Goal: Complete application form

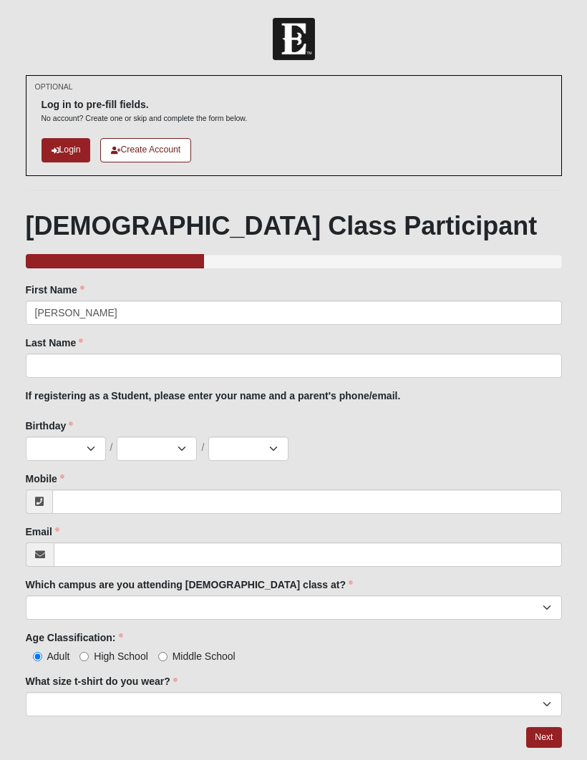
type input "[PERSON_NAME]"
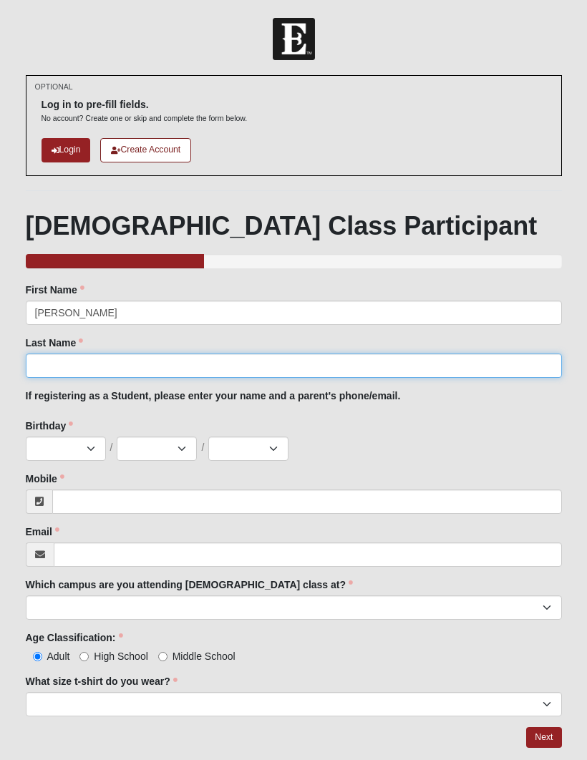
click at [235, 369] on input "Last Name" at bounding box center [294, 366] width 536 height 24
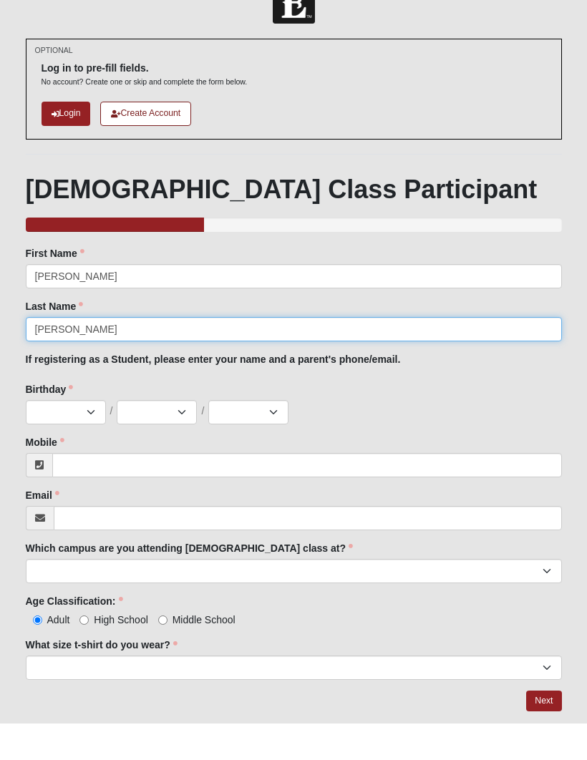
type input "[PERSON_NAME]"
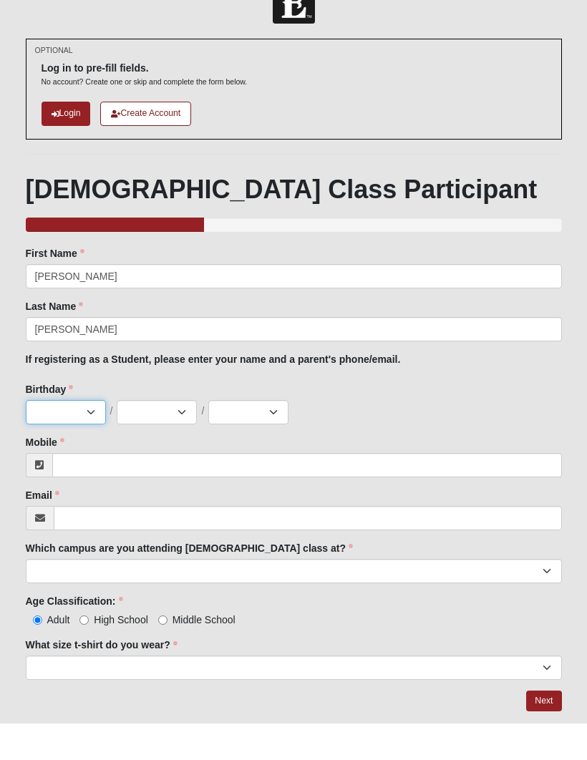
click at [70, 437] on select "Jan Feb Mar Apr May Jun [DATE] Aug Sep Oct Nov Dec" at bounding box center [66, 449] width 80 height 24
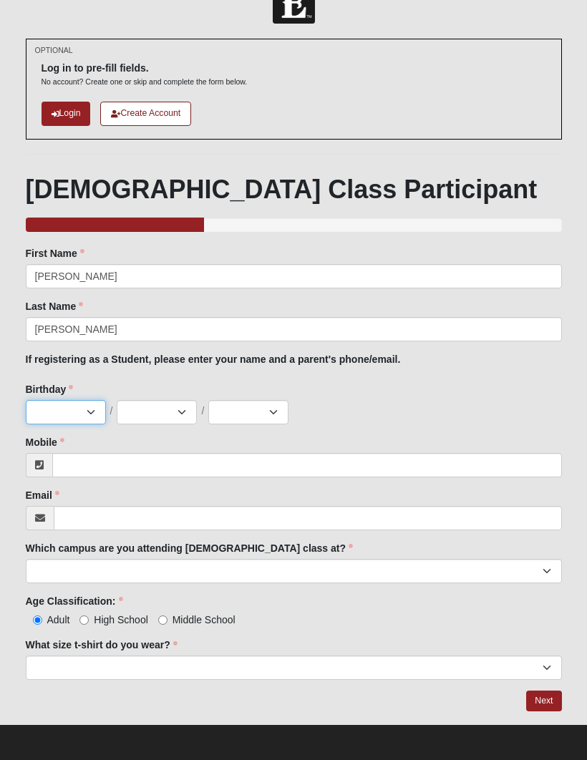
select select "11"
click at [131, 422] on select "1 2 3 4 5 6 7 8 9 10 11 12 13 14 15 16 17 18 19 20 21 22 23 24 25 26 27 28 29 3…" at bounding box center [157, 412] width 80 height 24
select select "14"
click at [276, 419] on select "2025 2024 2023 2022 2021 2020 2019 2018 2017 2016 2015 2014 2013 2012 2011 2010…" at bounding box center [248, 412] width 80 height 24
select select "2005"
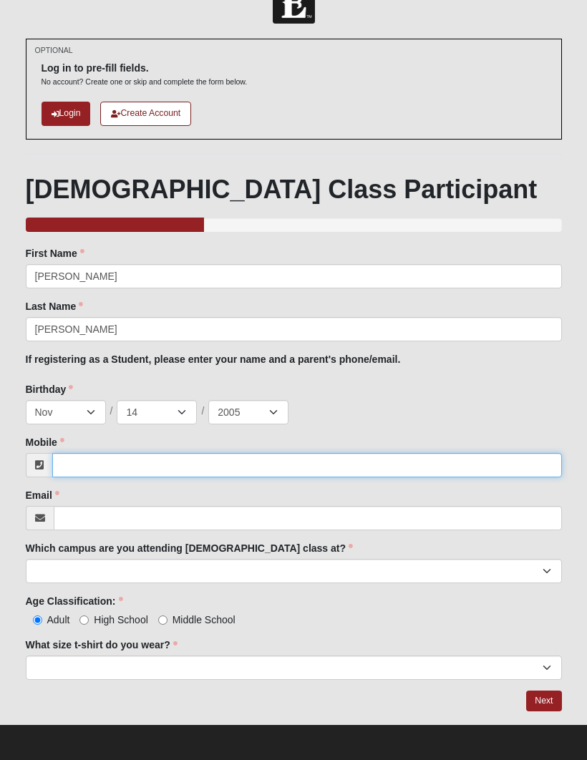
click at [147, 458] on input "Mobile" at bounding box center [307, 465] width 510 height 24
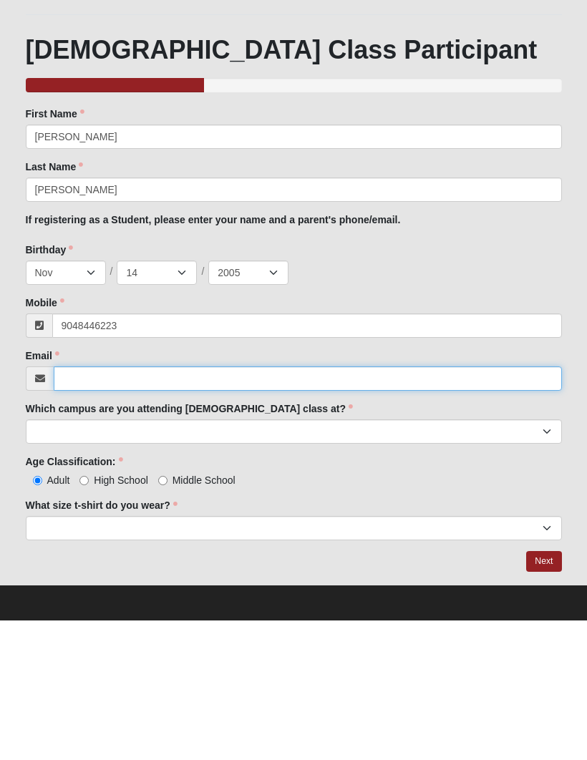
click at [190, 507] on input "Email" at bounding box center [308, 519] width 508 height 24
type input "[PHONE_NUMBER]"
type input "[EMAIL_ADDRESS][DOMAIN_NAME]"
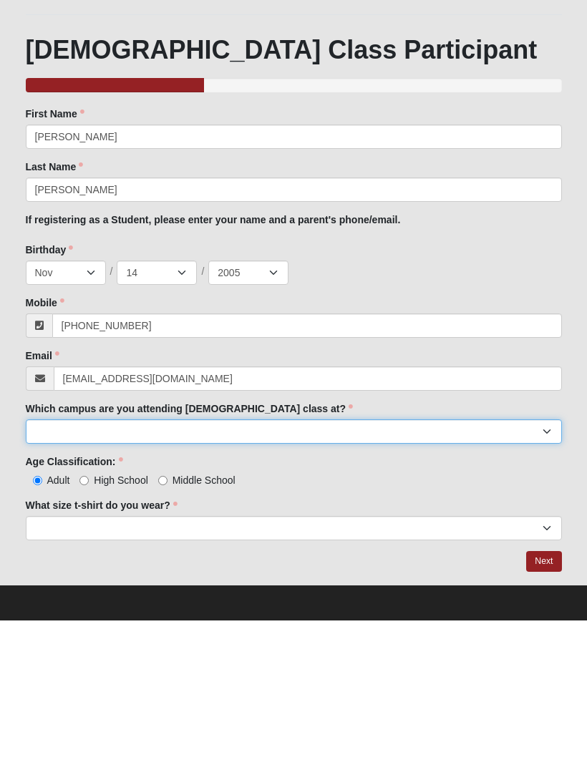
click at [268, 560] on select "Arlington Baymeadows Eleven22 Online [PERSON_NAME][GEOGRAPHIC_DATA] Jesup [GEOG…" at bounding box center [294, 572] width 536 height 24
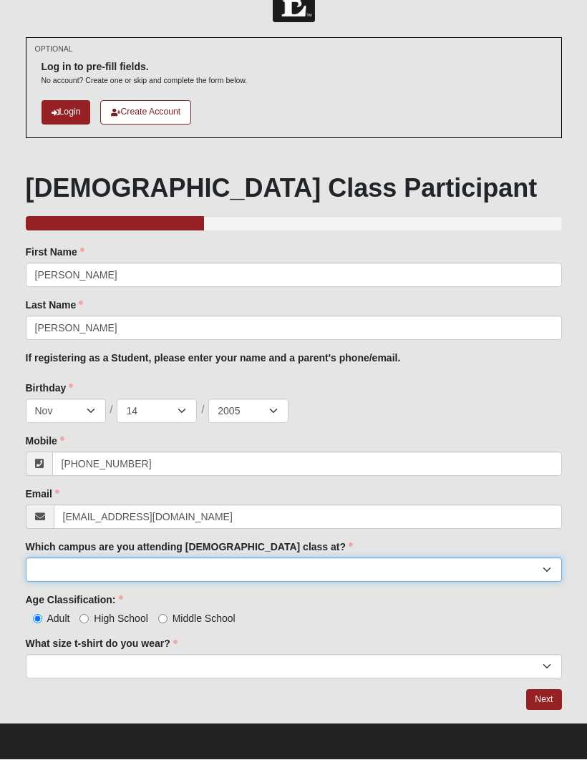
select select "11"
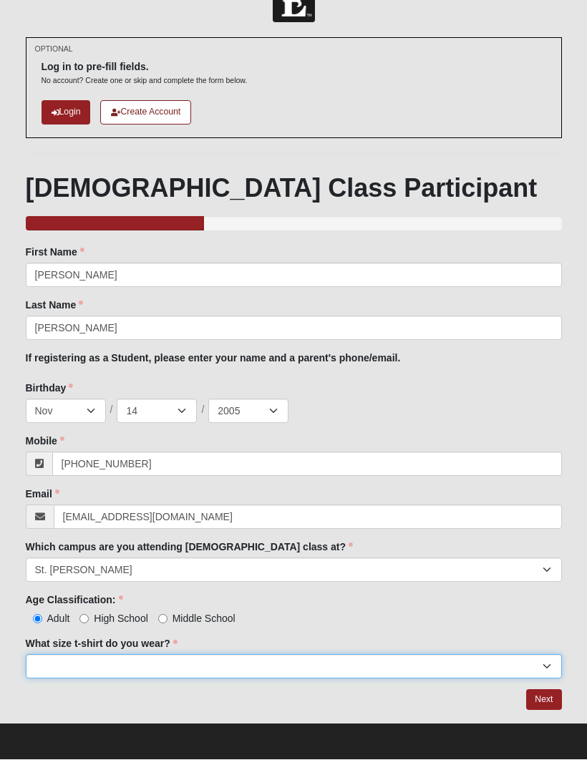
click at [260, 664] on select "Small Medium Large XL 2XL 3XL" at bounding box center [294, 667] width 536 height 24
select select "Medium"
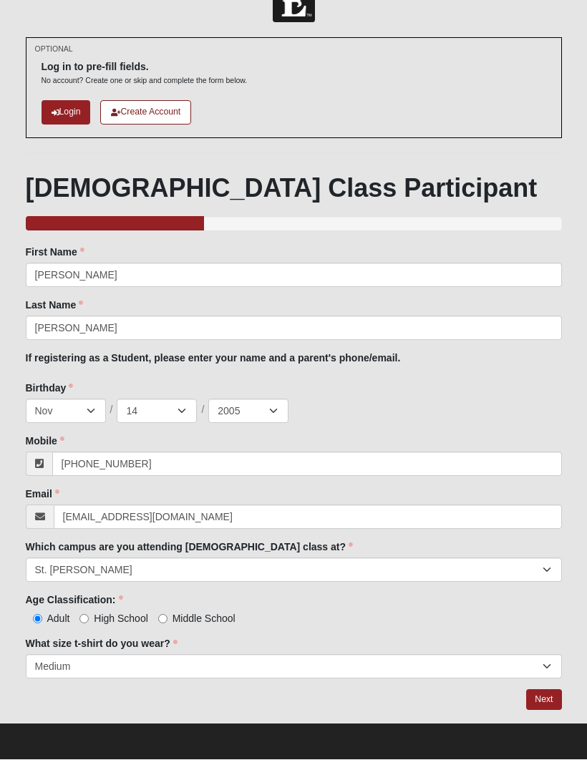
click at [544, 696] on link "Next" at bounding box center [543, 700] width 35 height 21
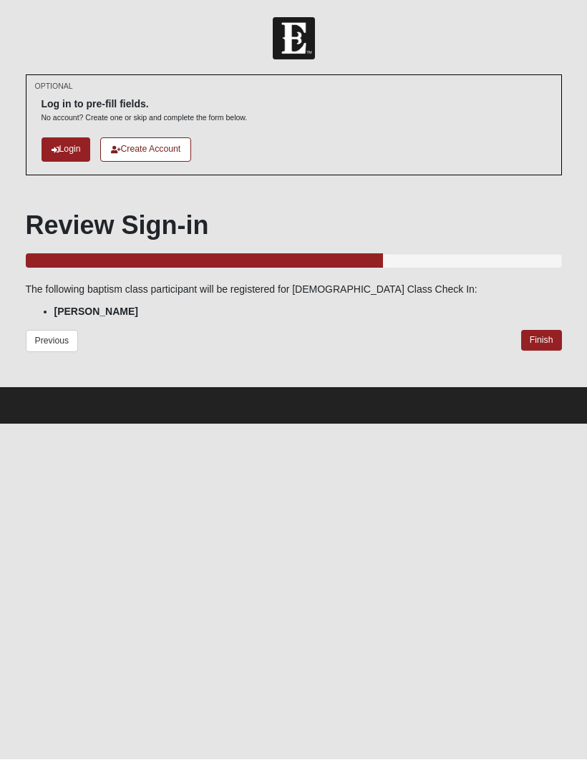
click at [545, 339] on link "Finish" at bounding box center [541, 341] width 41 height 21
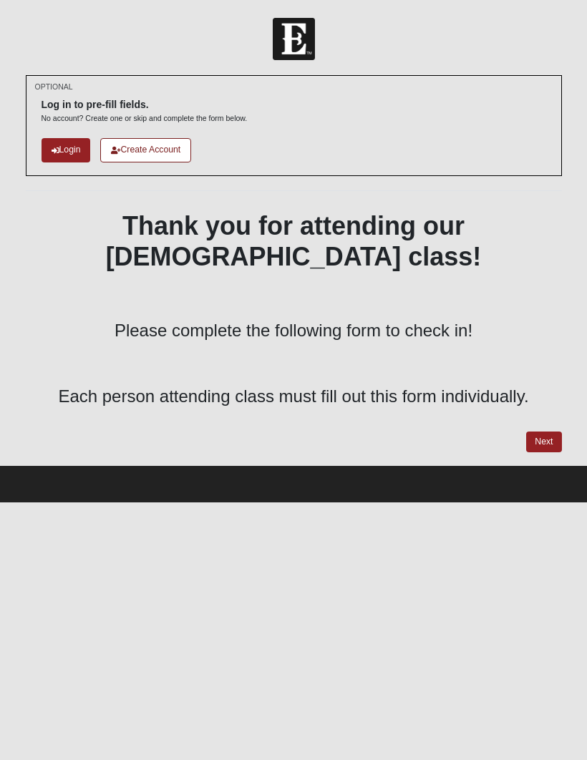
click at [544, 432] on link "Next" at bounding box center [543, 442] width 35 height 21
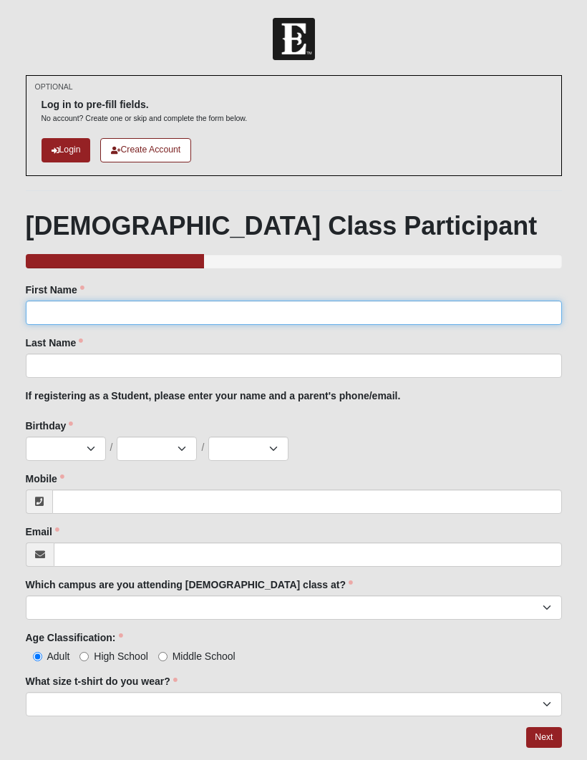
click at [406, 301] on input "First Name" at bounding box center [294, 313] width 536 height 24
type input "Makaya"
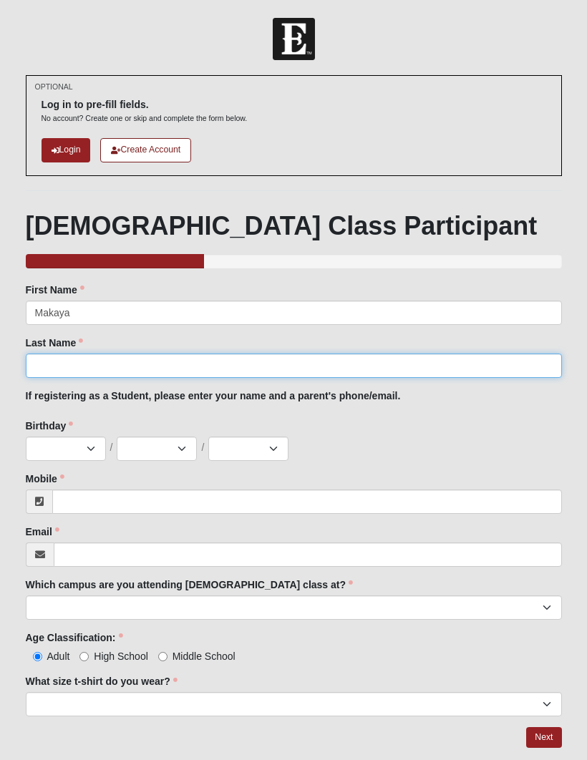
click at [335, 374] on input "Last Name" at bounding box center [294, 366] width 536 height 24
type input "Marshall-Samonte"
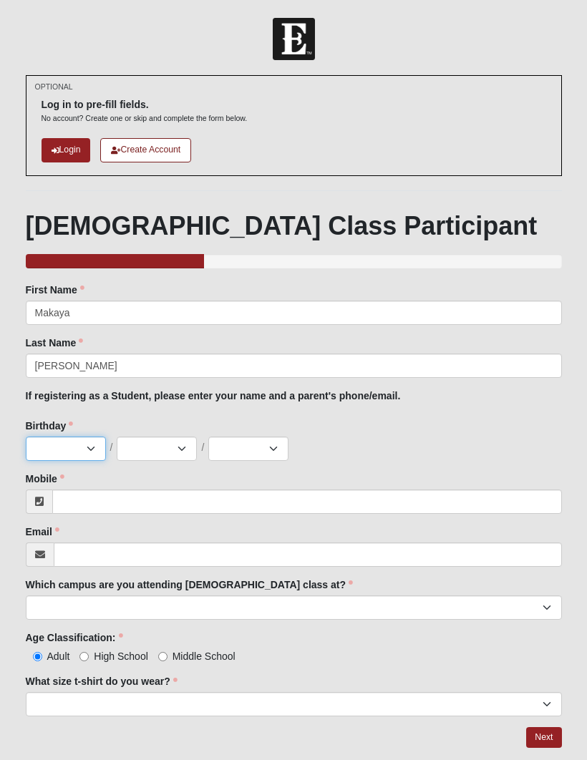
click at [87, 447] on select "Jan Feb Mar Apr May Jun [DATE] Aug Sep Oct Nov Dec" at bounding box center [66, 449] width 80 height 24
select select "12"
click at [167, 446] on select "1 2 3 4 5 6 7 8 9 10 11 12 13 14 15 16 17 18 19 20 21 22 23 24 25 26 27 28 29 3…" at bounding box center [157, 449] width 80 height 24
select select "3"
click at [267, 449] on select "2025 2024 2023 2022 2021 2020 2019 2018 2017 2016 2015 2014 2013 2012 2011 2010…" at bounding box center [248, 449] width 80 height 24
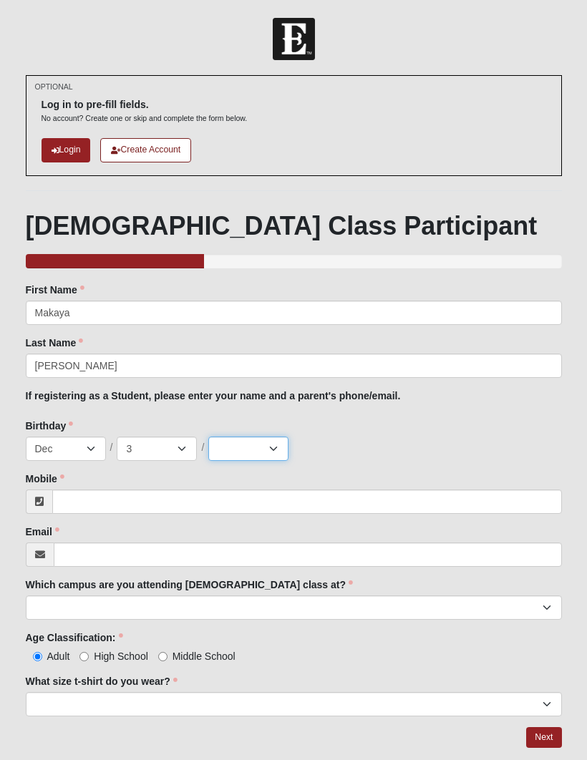
select select "2010"
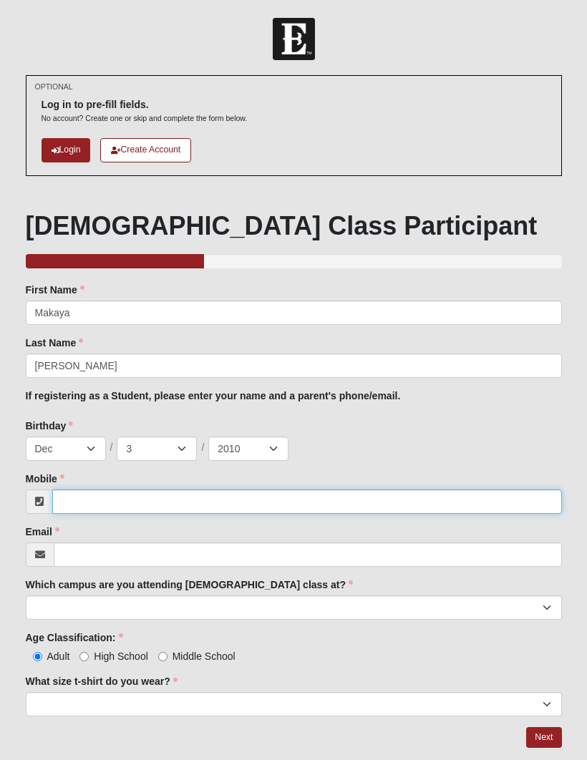
click at [366, 508] on input "Mobile" at bounding box center [307, 502] width 510 height 24
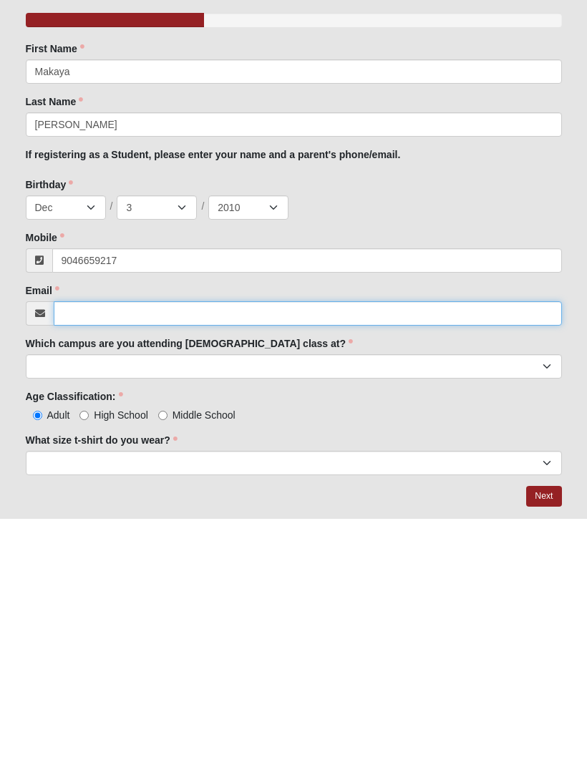
click at [451, 542] on input "Email" at bounding box center [308, 554] width 508 height 24
type input "(904) 665-9217"
type input "msamonte123@gmail.com"
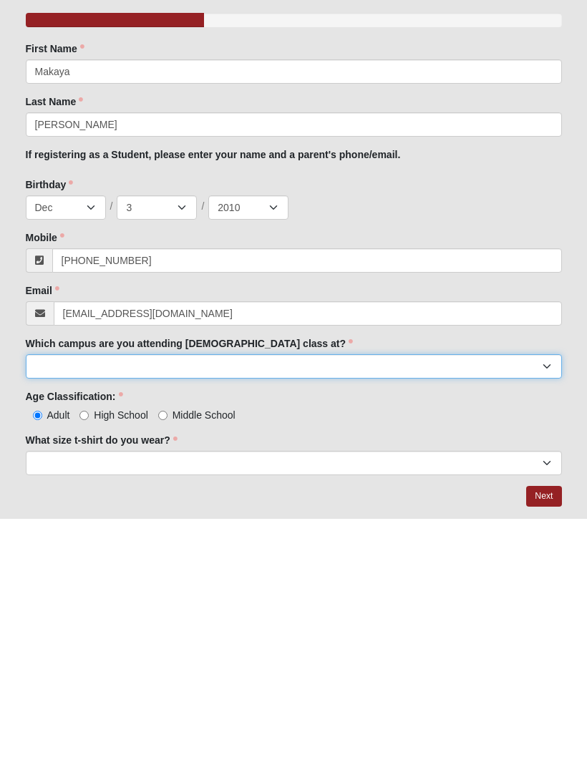
click at [431, 595] on select "Arlington Baymeadows Eleven22 Online [PERSON_NAME][GEOGRAPHIC_DATA] Jesup [GEOG…" at bounding box center [294, 607] width 536 height 24
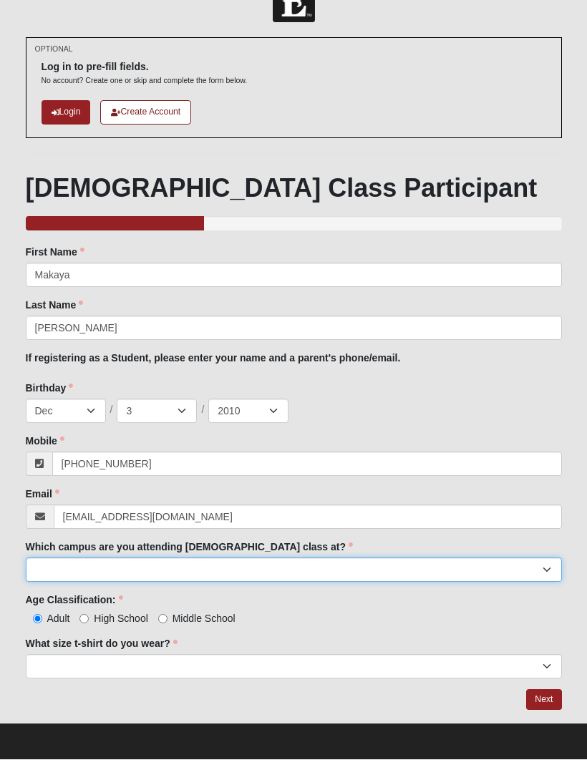
select select "16"
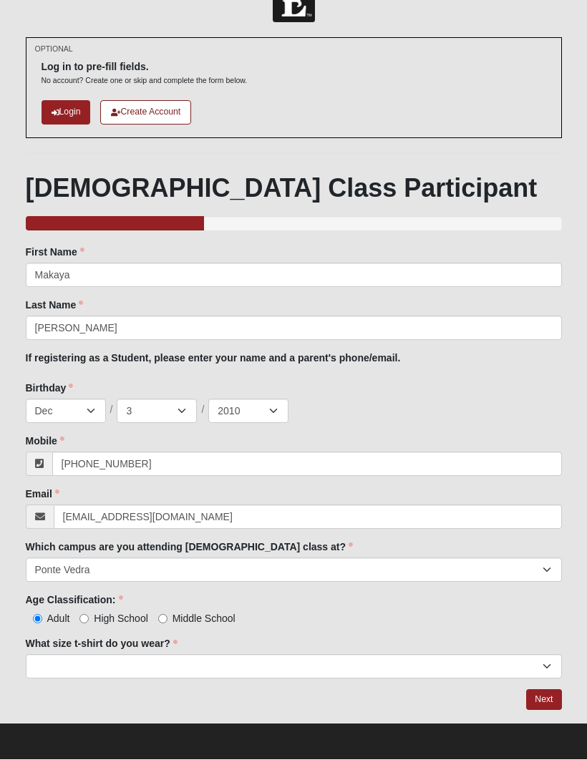
click at [114, 613] on span "High School" at bounding box center [121, 618] width 54 height 11
click at [89, 615] on input "High School" at bounding box center [83, 619] width 9 height 9
radio input "true"
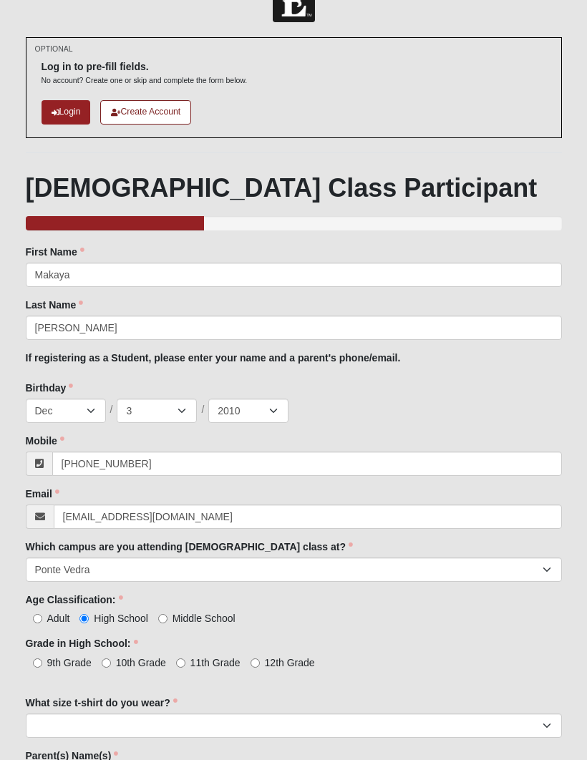
click at [225, 664] on span "11th Grade" at bounding box center [215, 662] width 50 height 11
click at [185, 664] on input "11th Grade" at bounding box center [180, 662] width 9 height 9
radio input "true"
click at [117, 657] on span "10th Grade" at bounding box center [141, 662] width 50 height 11
click at [111, 658] on input "10th Grade" at bounding box center [106, 662] width 9 height 9
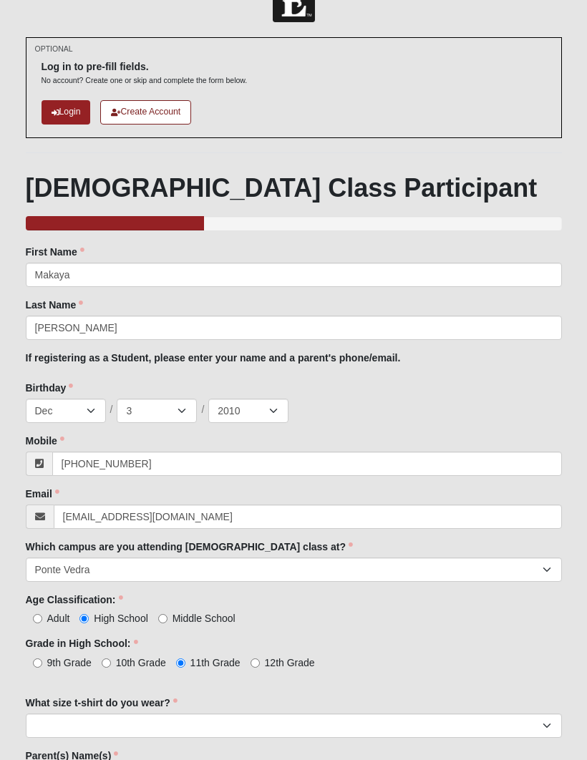
radio input "true"
click at [57, 659] on span "9th Grade" at bounding box center [69, 662] width 44 height 11
click at [42, 659] on input "9th Grade" at bounding box center [37, 662] width 9 height 9
radio input "true"
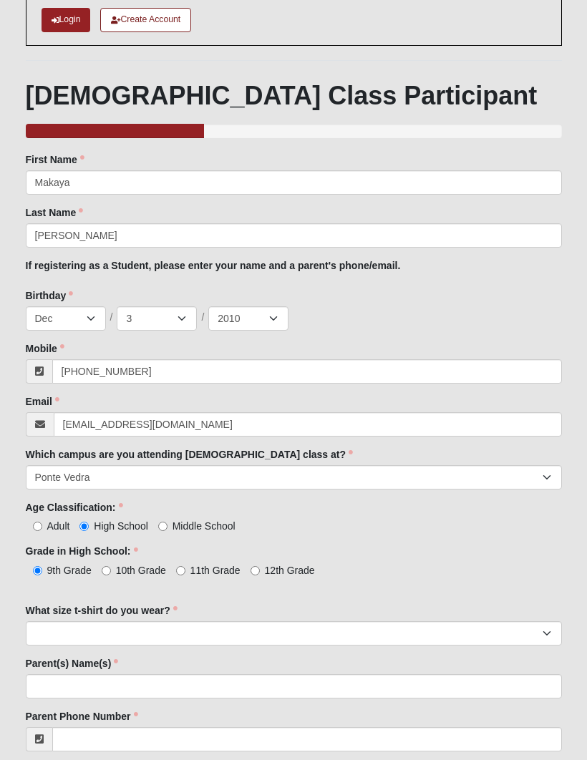
scroll to position [130, 0]
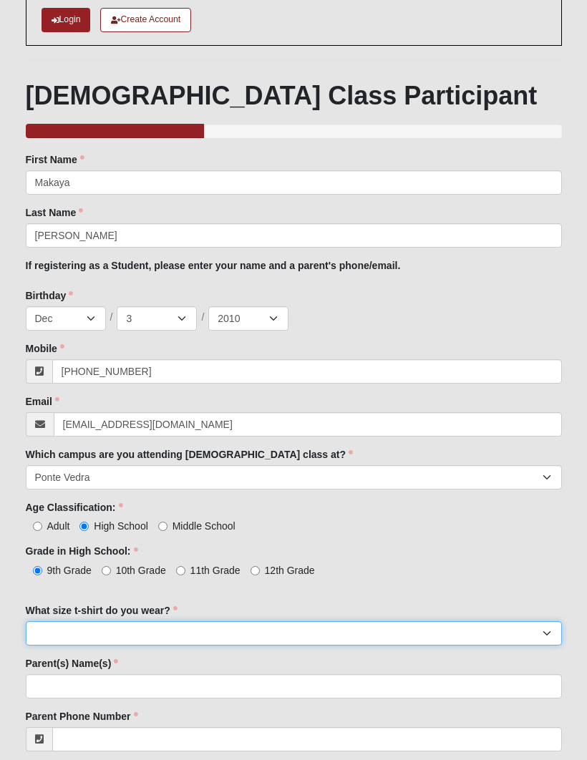
click at [252, 625] on select "Small Medium Large XL 2XL 3XL" at bounding box center [294, 633] width 536 height 24
select select "XL"
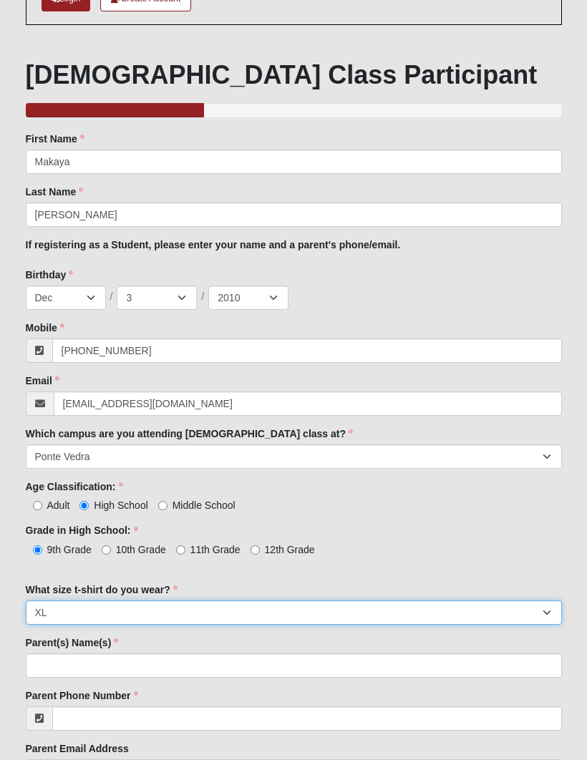
scroll to position [205, 0]
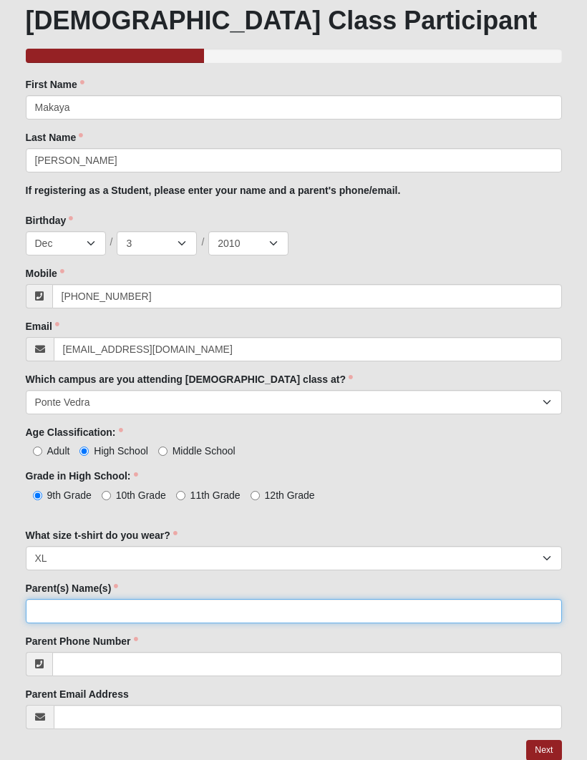
click at [257, 599] on input "Parent(s) Name(s)" at bounding box center [294, 611] width 536 height 24
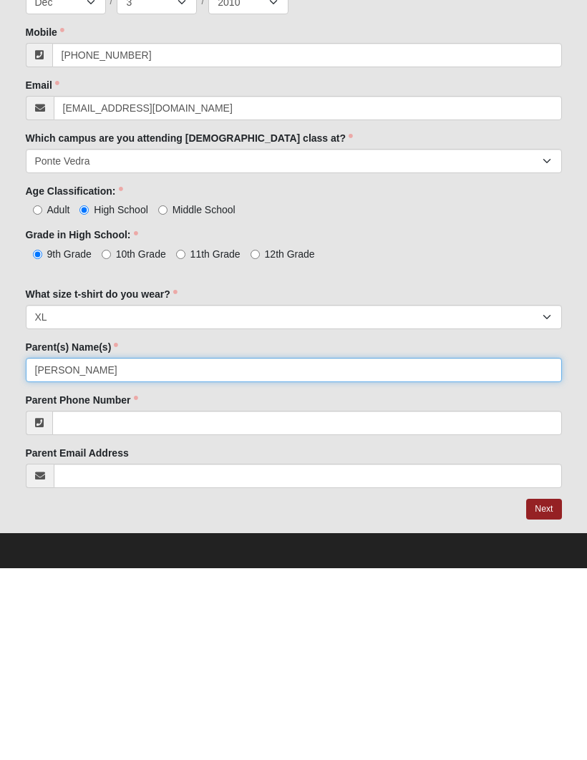
type input "Julie Marshall"
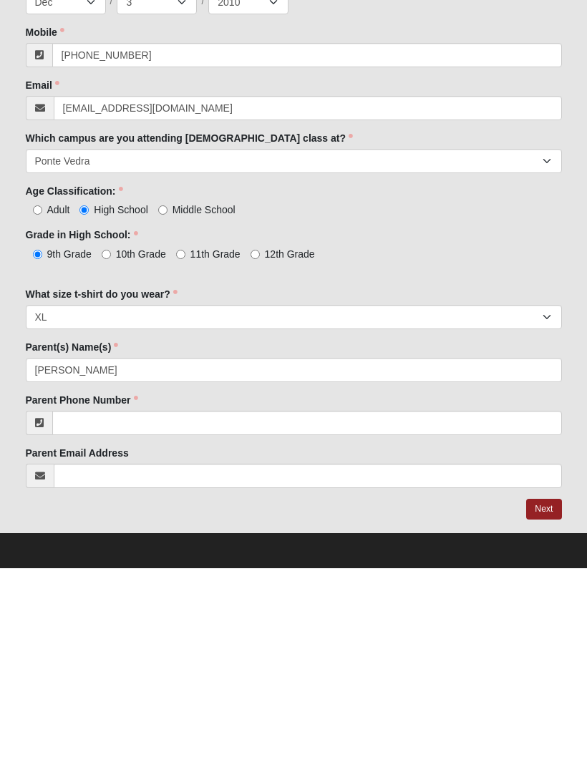
click at [265, 585] on div "Parent Phone Number Parent Phone Number is required." at bounding box center [294, 606] width 536 height 42
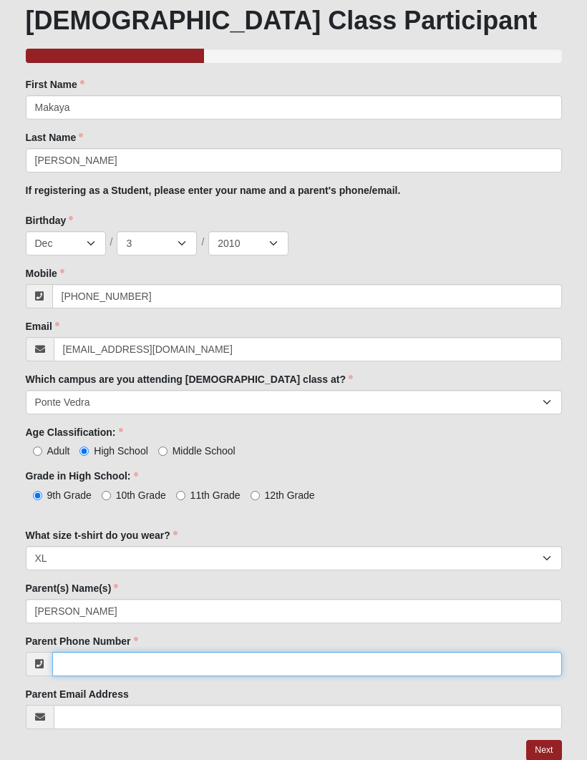
click at [250, 663] on input "Parent Phone Number" at bounding box center [307, 664] width 510 height 24
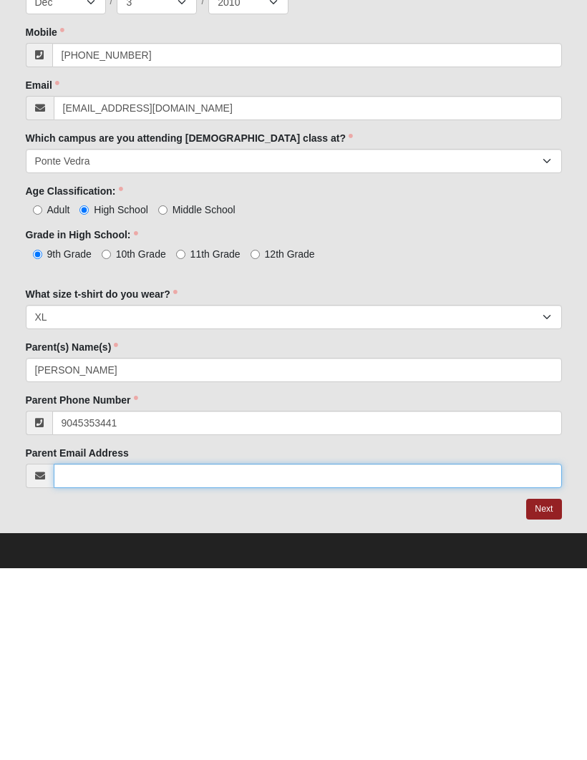
click at [241, 656] on input "Parent Email Address" at bounding box center [308, 668] width 508 height 24
type input "(904) 535-3441"
type input "jujubea81@yahoo.com"
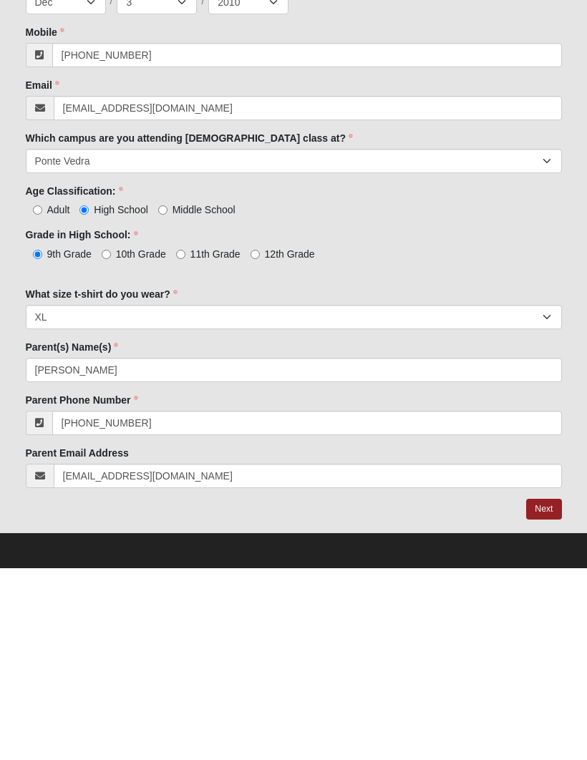
click at [548, 691] on link "Next" at bounding box center [543, 701] width 35 height 21
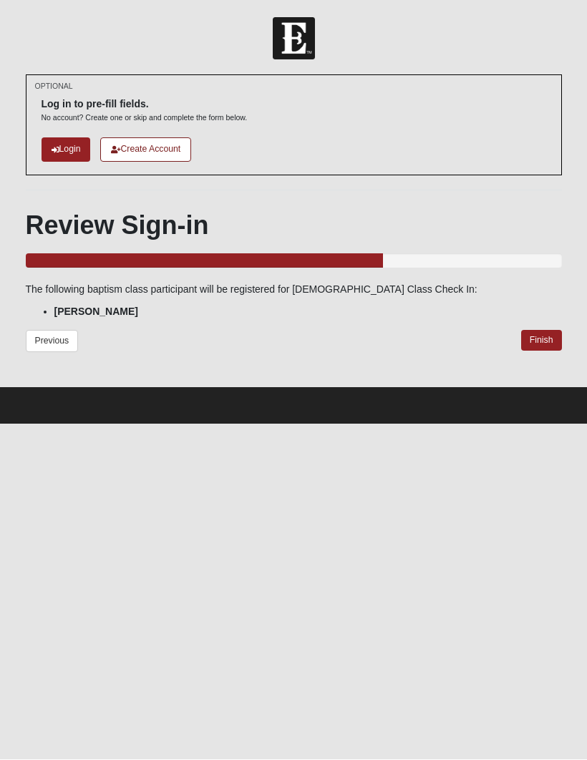
click at [540, 335] on link "Finish" at bounding box center [541, 341] width 41 height 21
